Goal: Task Accomplishment & Management: Use online tool/utility

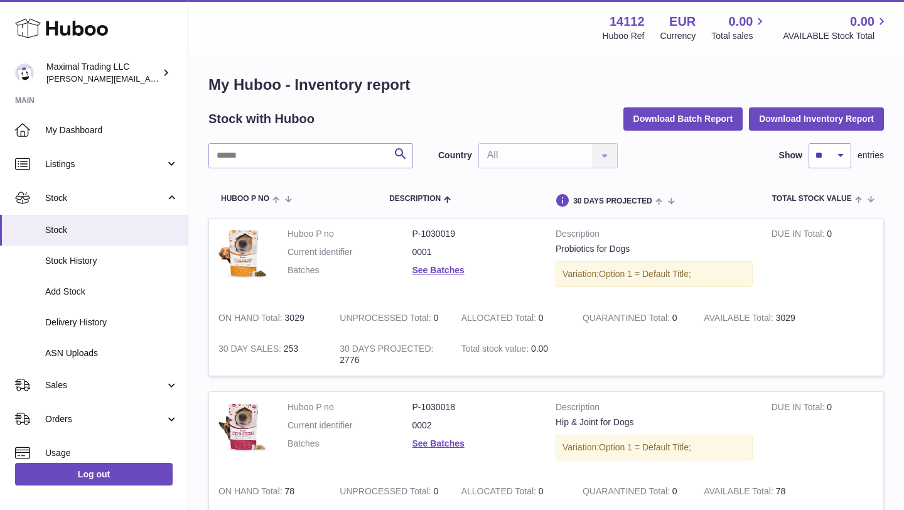
scroll to position [109, 0]
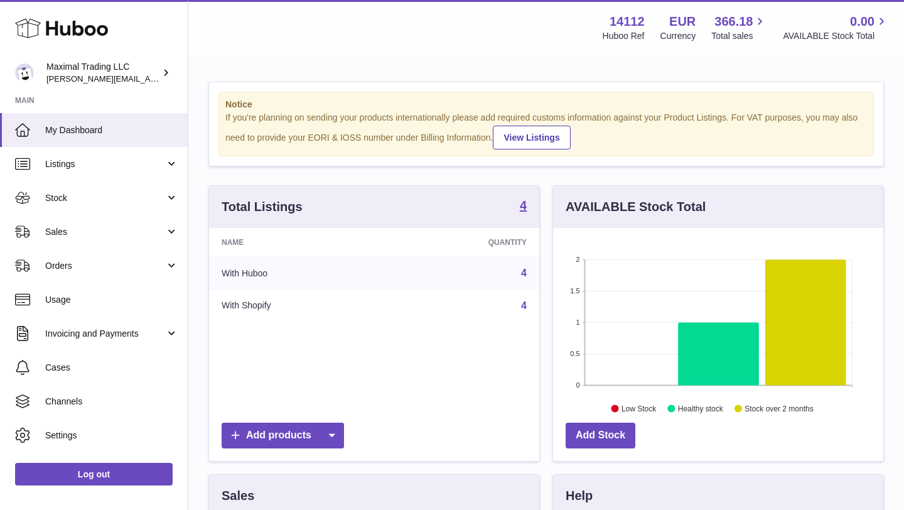
scroll to position [196, 330]
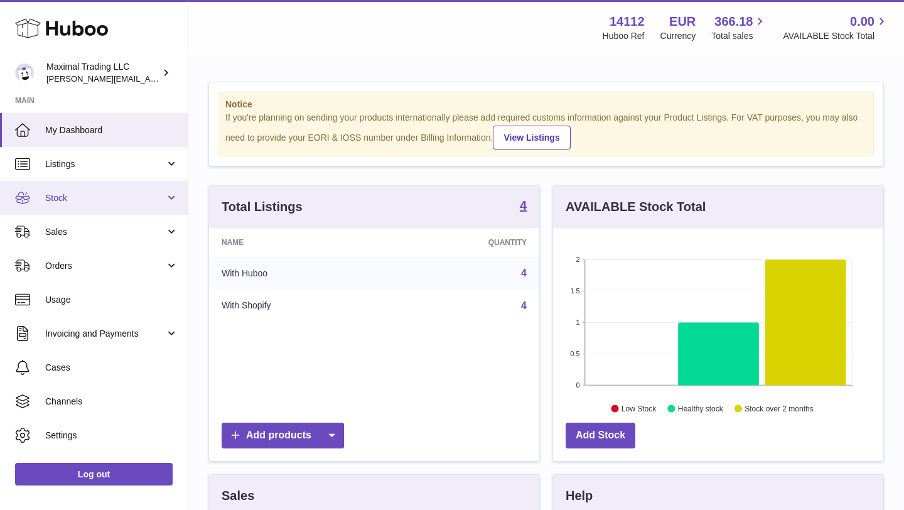
click at [118, 188] on link "Stock" at bounding box center [94, 198] width 188 height 34
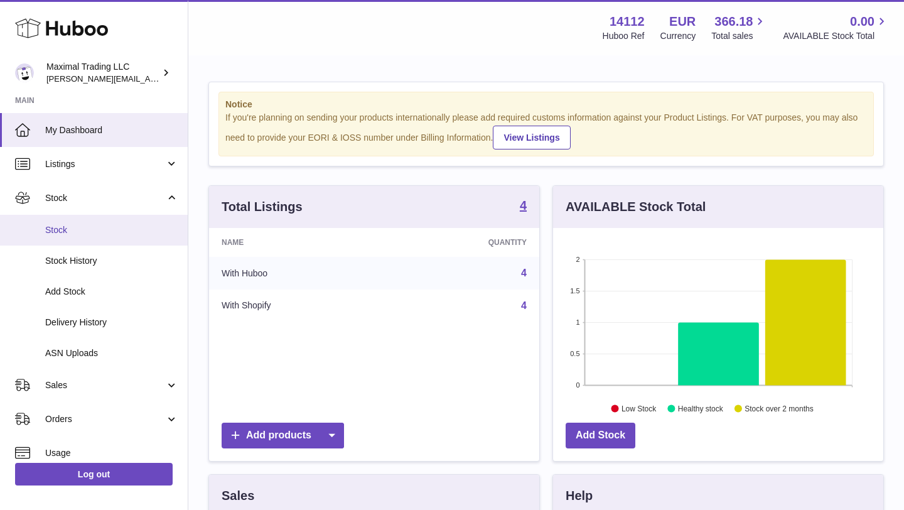
click at [107, 234] on span "Stock" at bounding box center [111, 230] width 133 height 12
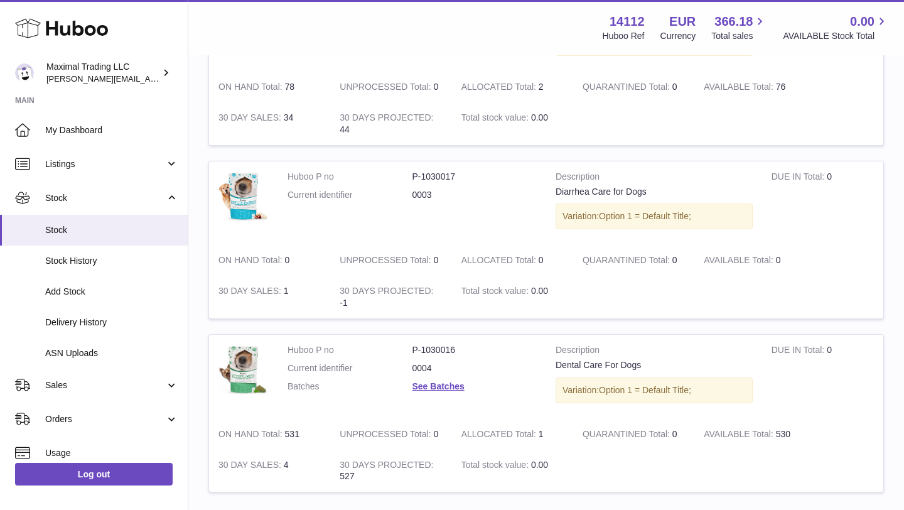
scroll to position [412, 0]
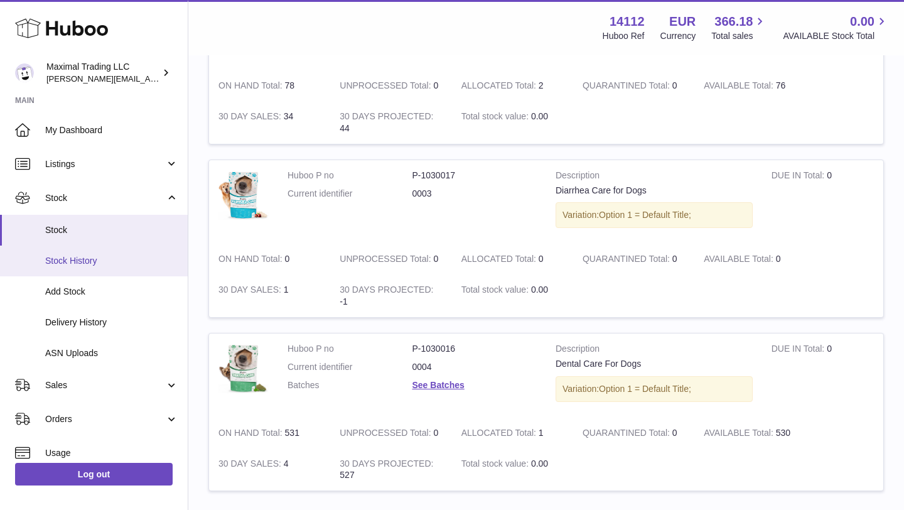
click at [99, 259] on span "Stock History" at bounding box center [111, 261] width 133 height 12
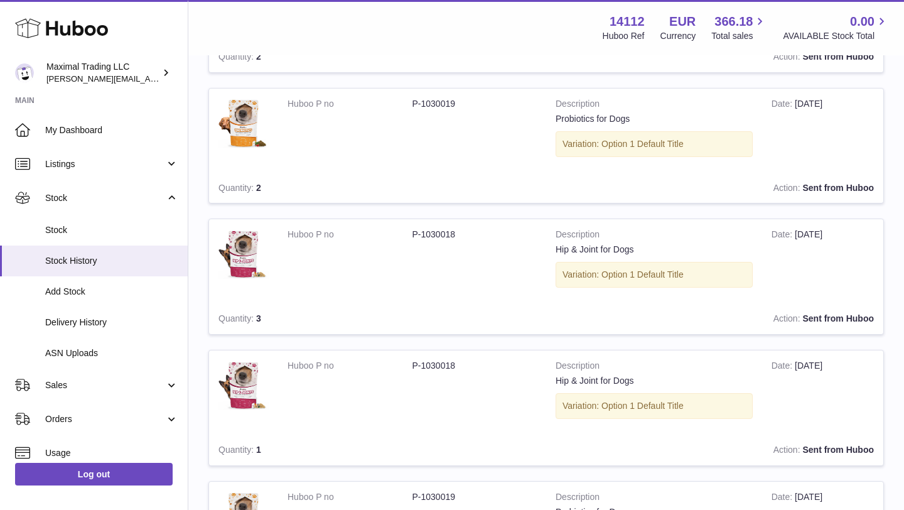
scroll to position [525, 0]
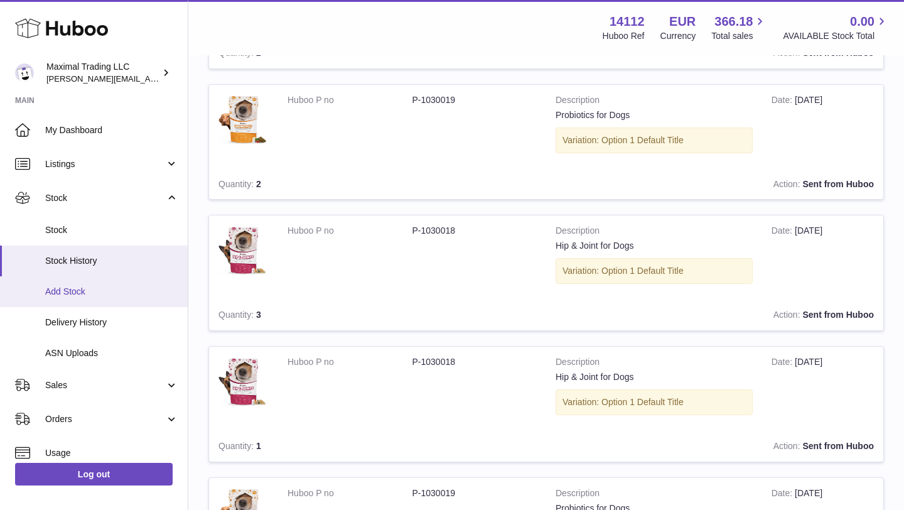
click at [110, 297] on link "Add Stock" at bounding box center [94, 291] width 188 height 31
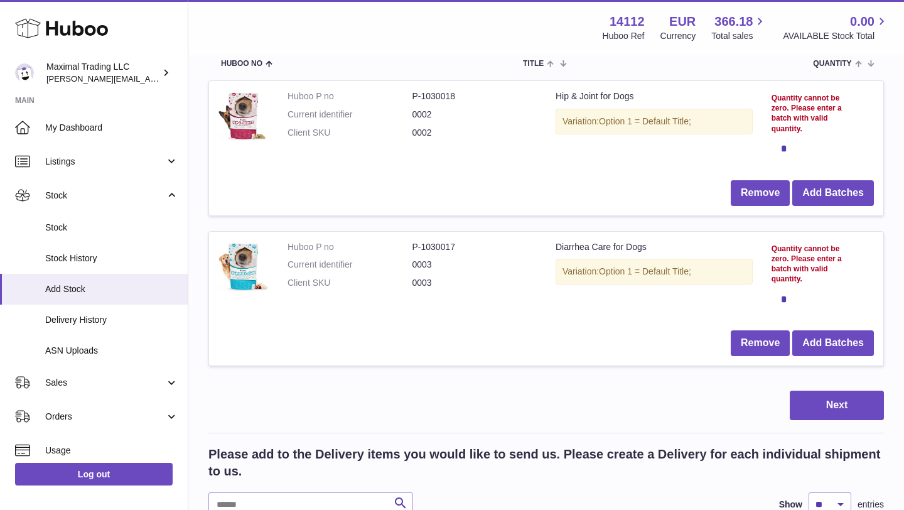
scroll to position [176, 0]
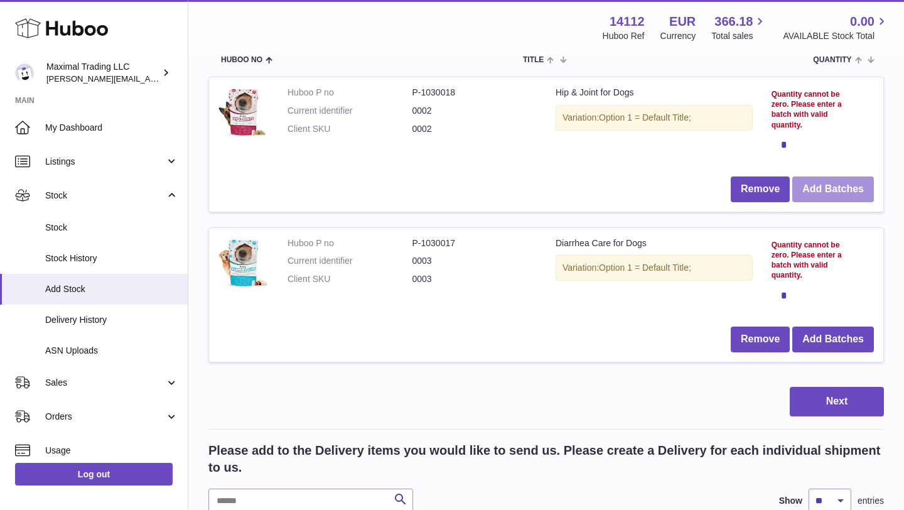
click at [826, 185] on button "Add Batches" at bounding box center [833, 189] width 82 height 26
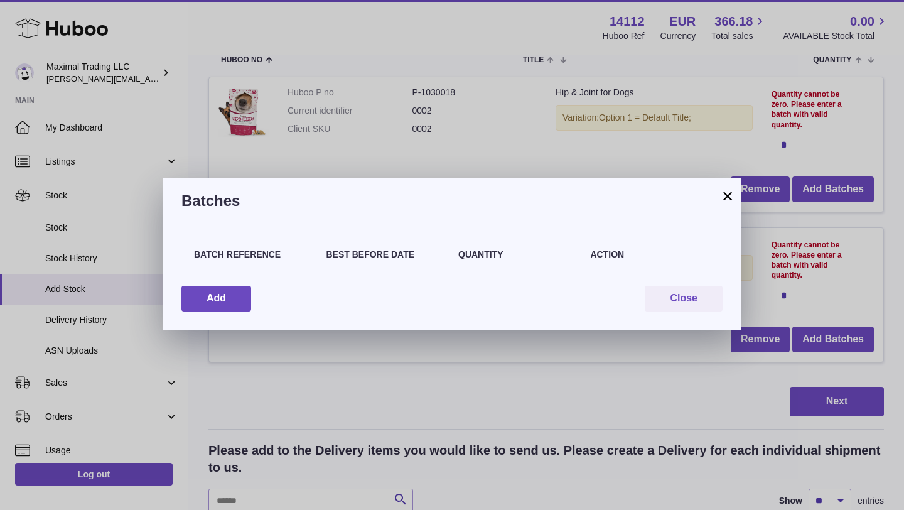
click at [729, 192] on button "×" at bounding box center [727, 195] width 15 height 15
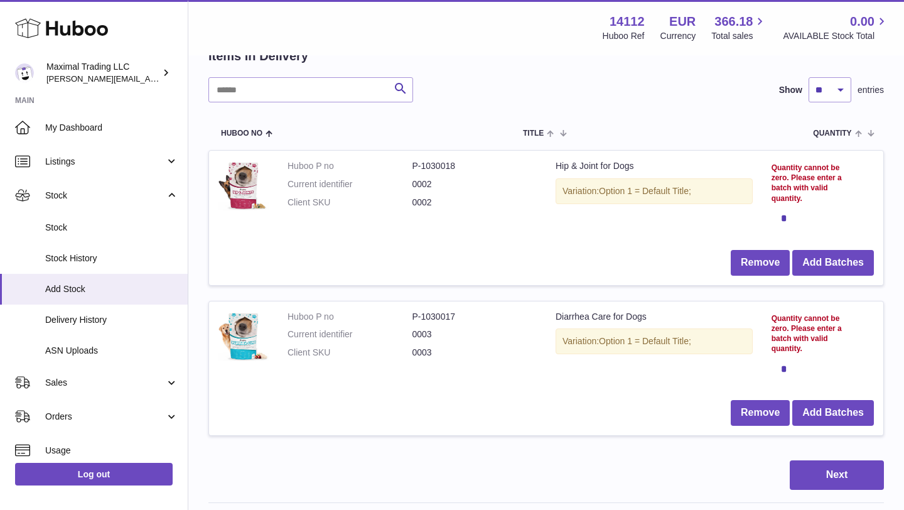
scroll to position [104, 0]
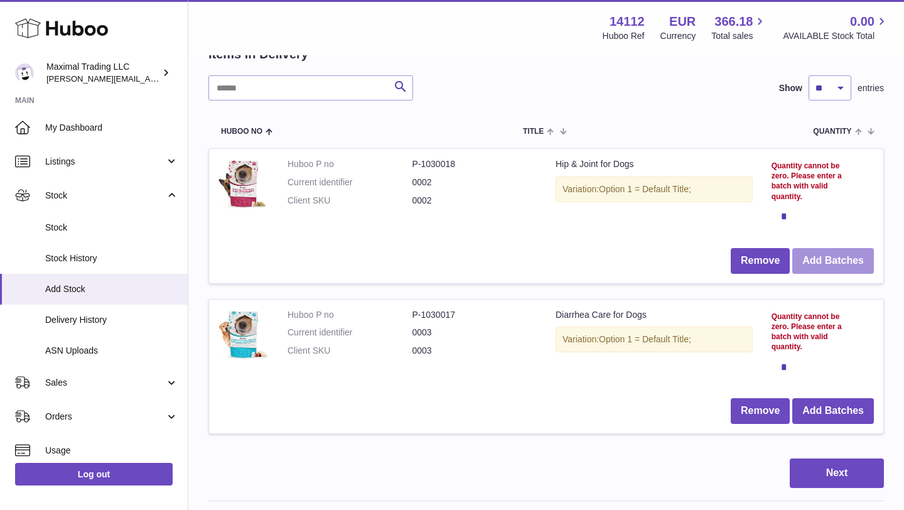
click at [840, 256] on button "Add Batches" at bounding box center [833, 261] width 82 height 26
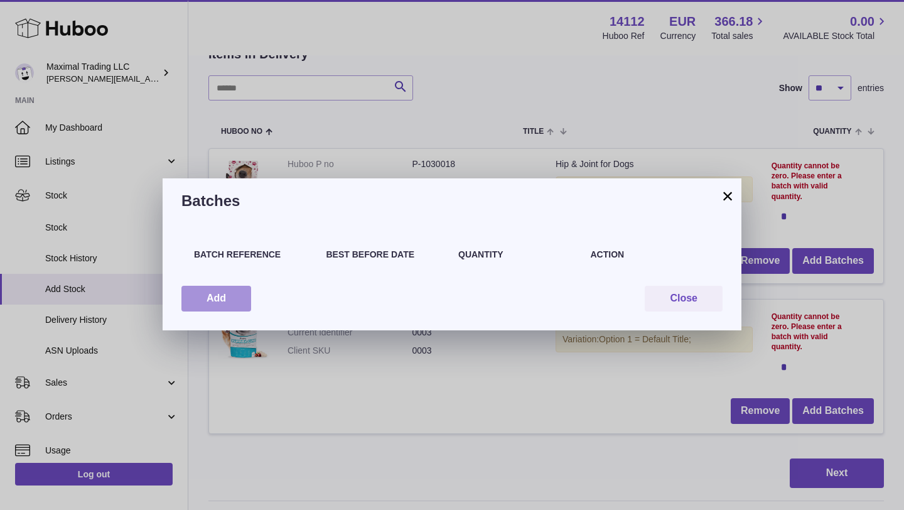
click at [218, 294] on button "Add" at bounding box center [216, 299] width 70 height 26
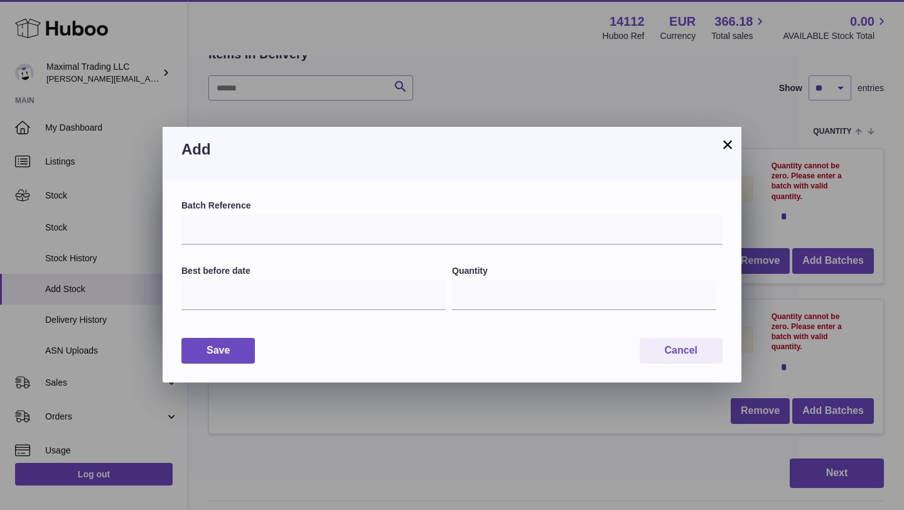
click at [724, 144] on button "×" at bounding box center [727, 144] width 15 height 15
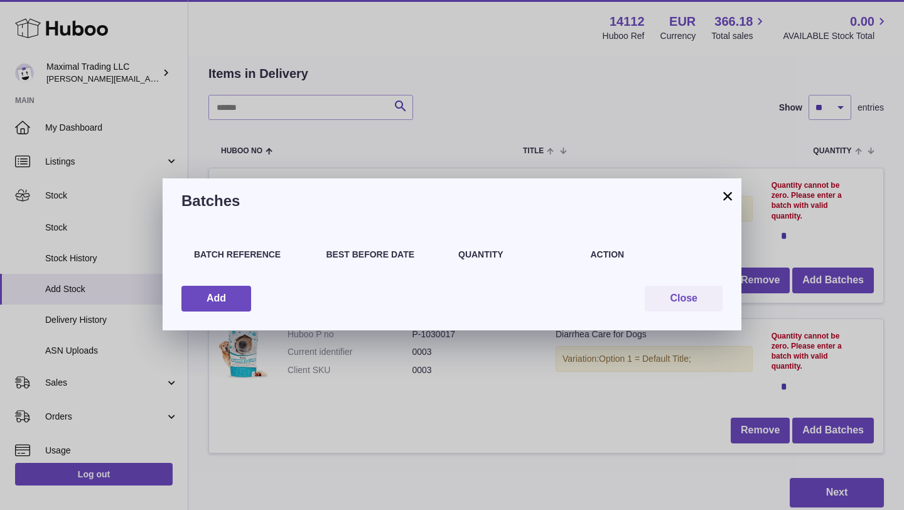
scroll to position [0, 0]
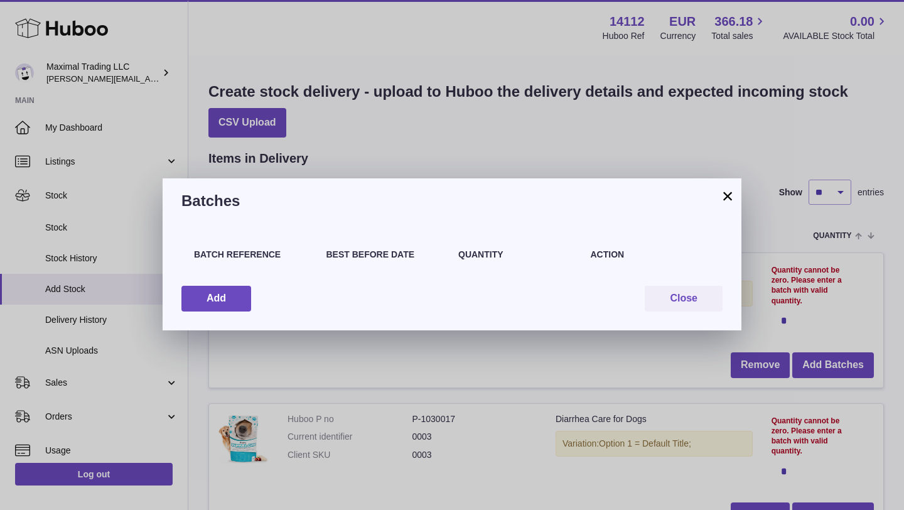
click at [65, 190] on div "× Batches Batch Reference Best Before Date Quantity Action Add Close" at bounding box center [452, 255] width 904 height 510
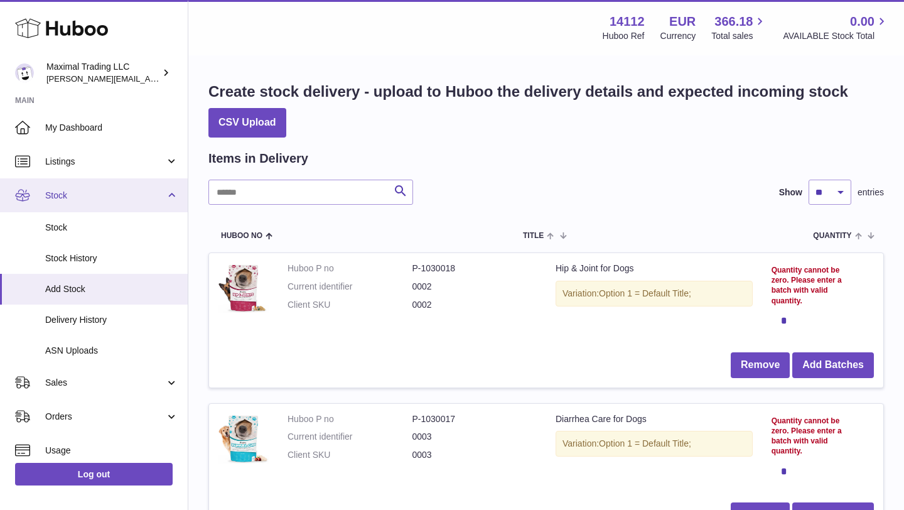
click at [65, 191] on span "Stock" at bounding box center [105, 196] width 120 height 12
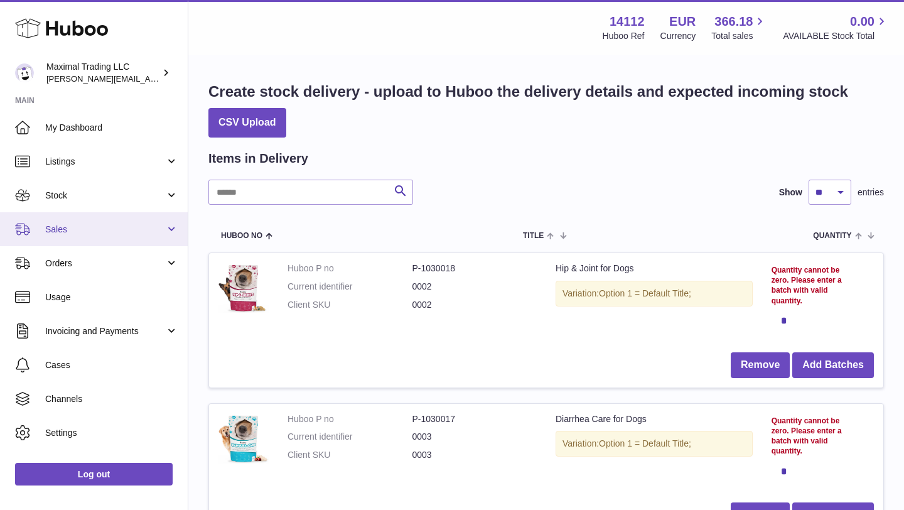
click at [67, 229] on span "Sales" at bounding box center [105, 229] width 120 height 12
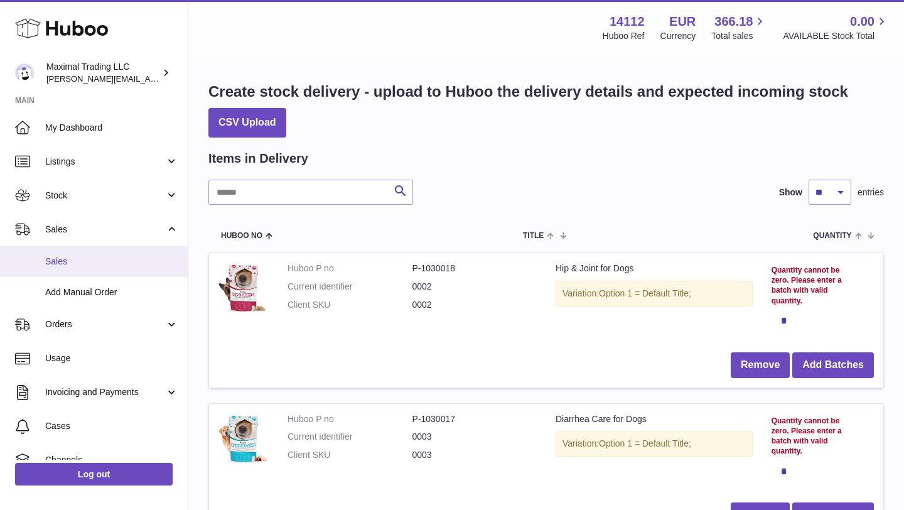
click at [54, 261] on span "Sales" at bounding box center [111, 261] width 133 height 12
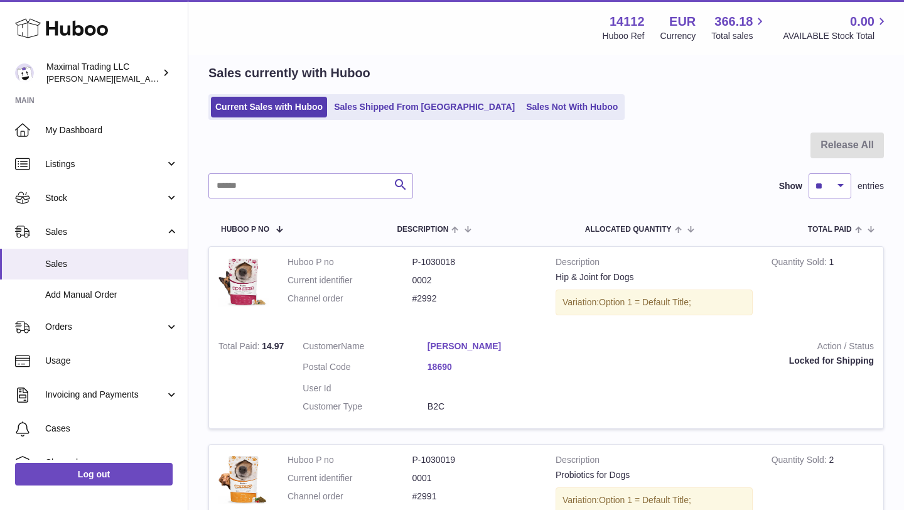
scroll to position [51, 0]
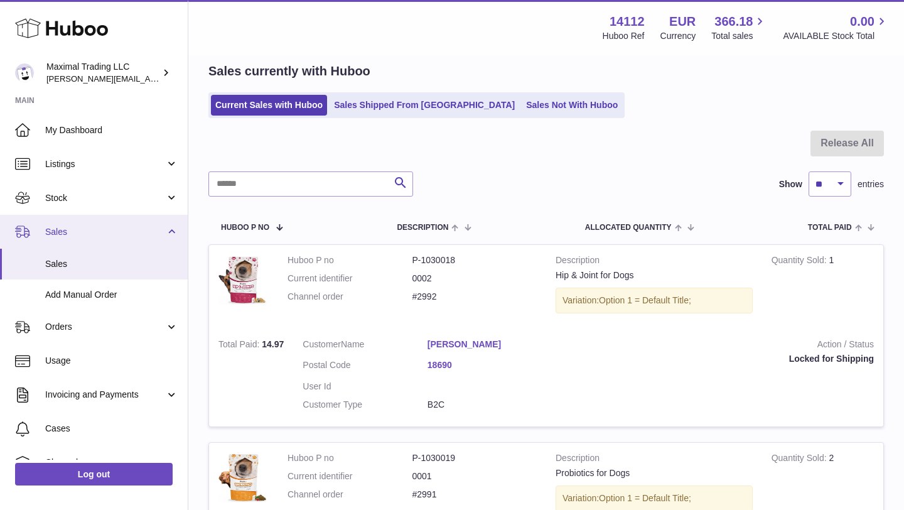
click at [110, 231] on span "Sales" at bounding box center [105, 232] width 120 height 12
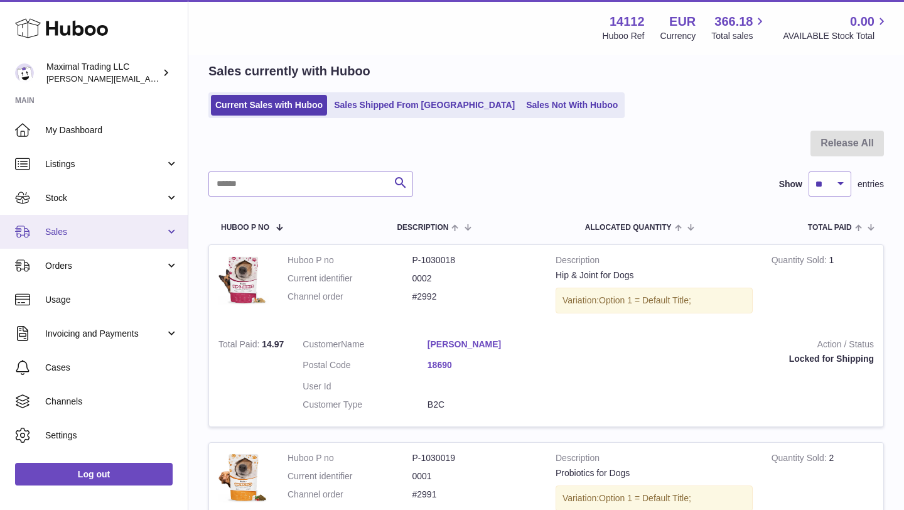
click at [110, 231] on span "Sales" at bounding box center [105, 232] width 120 height 12
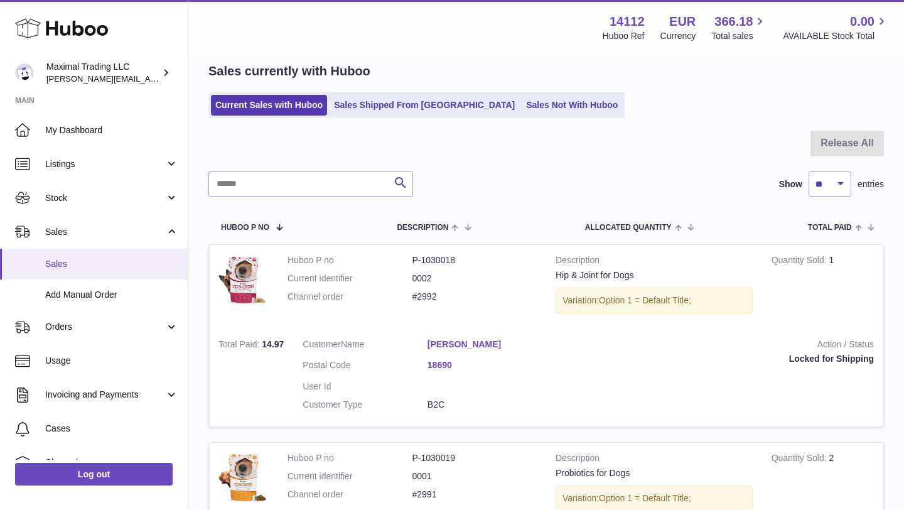
click at [68, 264] on span "Sales" at bounding box center [111, 264] width 133 height 12
